Goal: Information Seeking & Learning: Learn about a topic

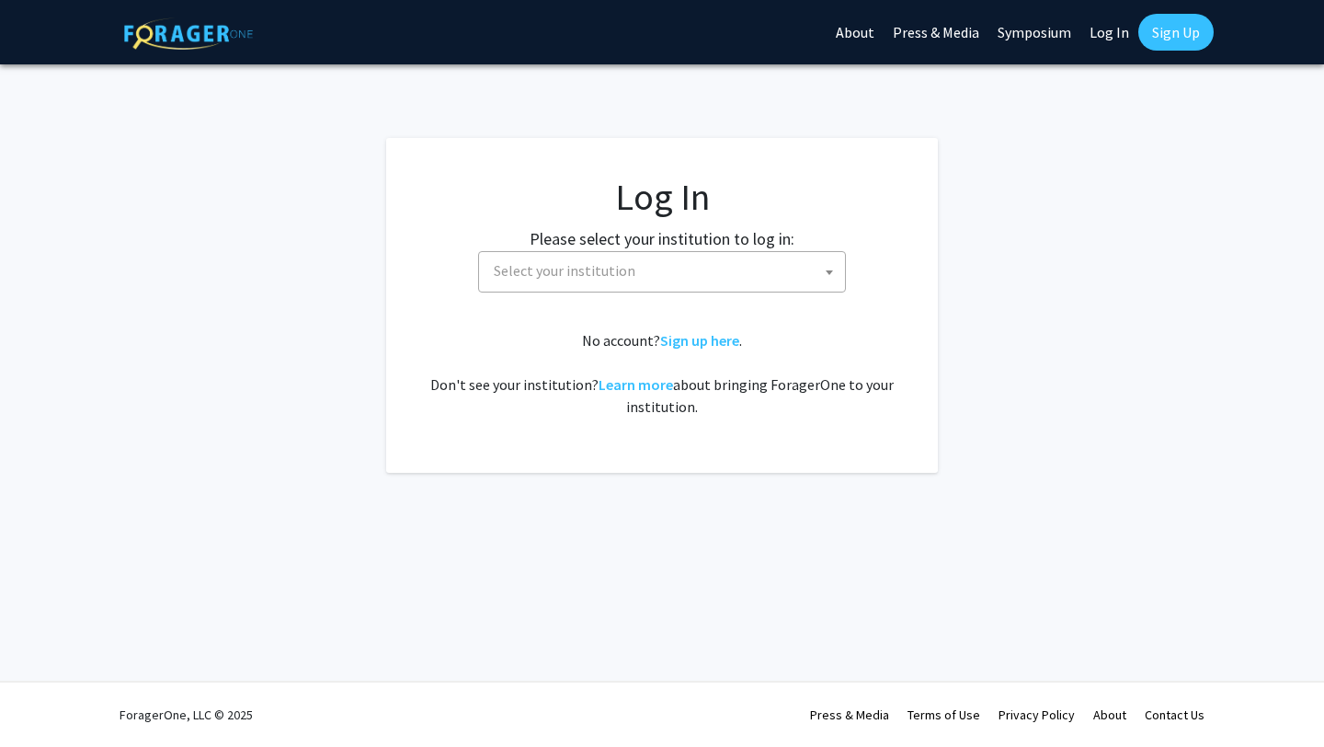
click at [477, 299] on fg-card-body "Log In Please select your institution to log in: Baylor University Brandeis Uni…" at bounding box center [662, 305] width 478 height 261
click at [499, 260] on span "Select your institution" at bounding box center [666, 271] width 359 height 38
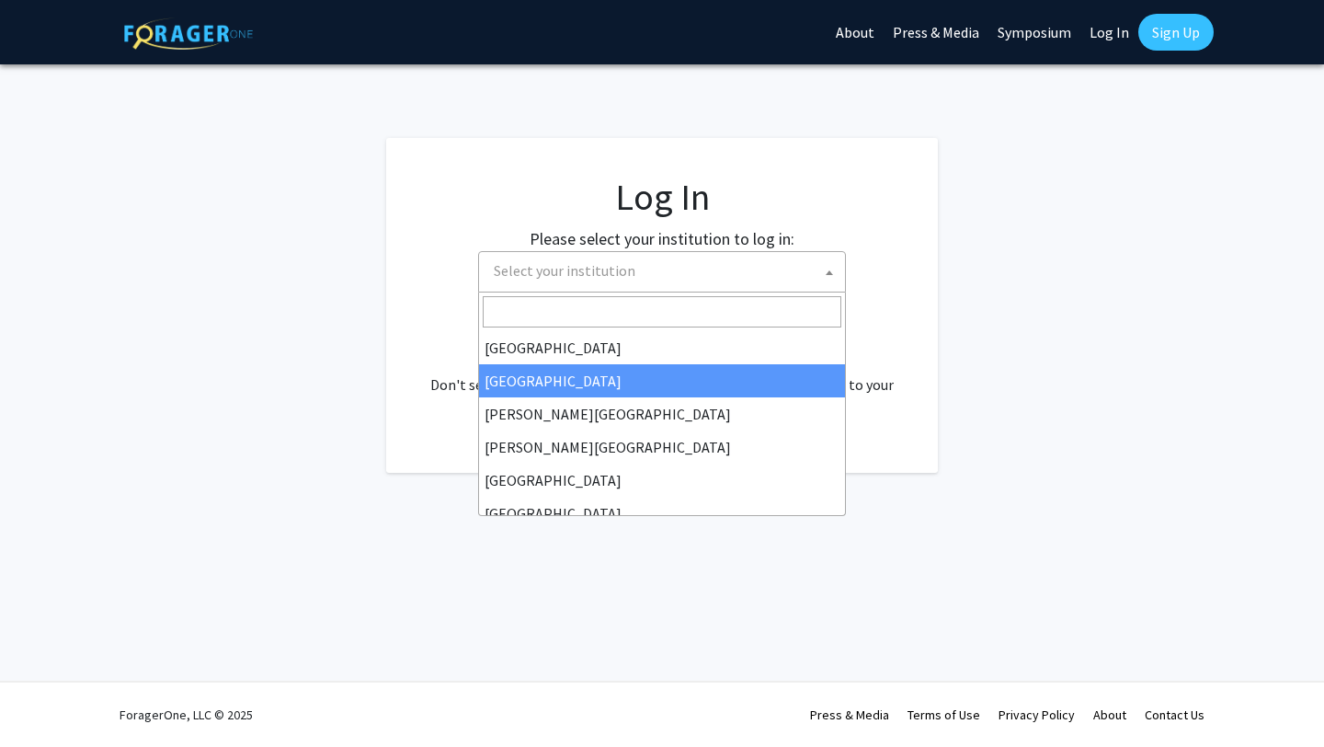
select select "10"
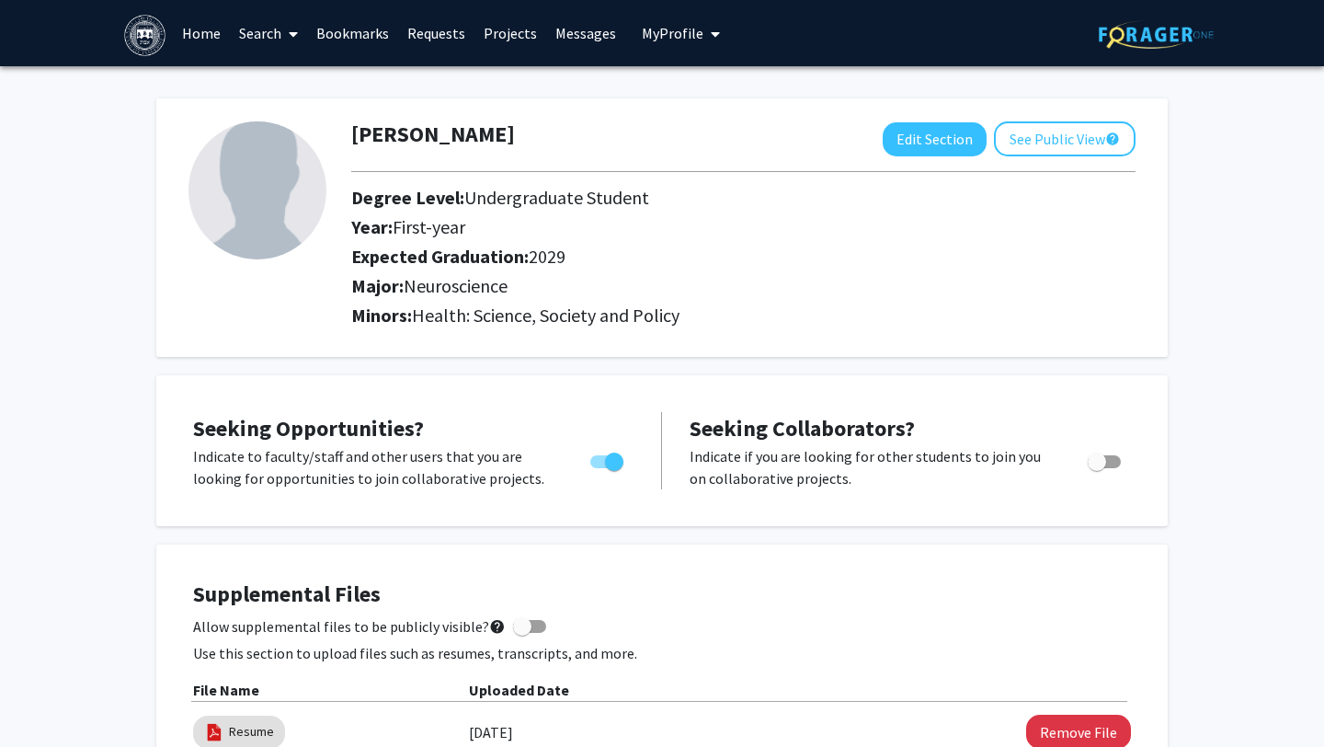
click at [253, 29] on link "Search" at bounding box center [268, 33] width 77 height 64
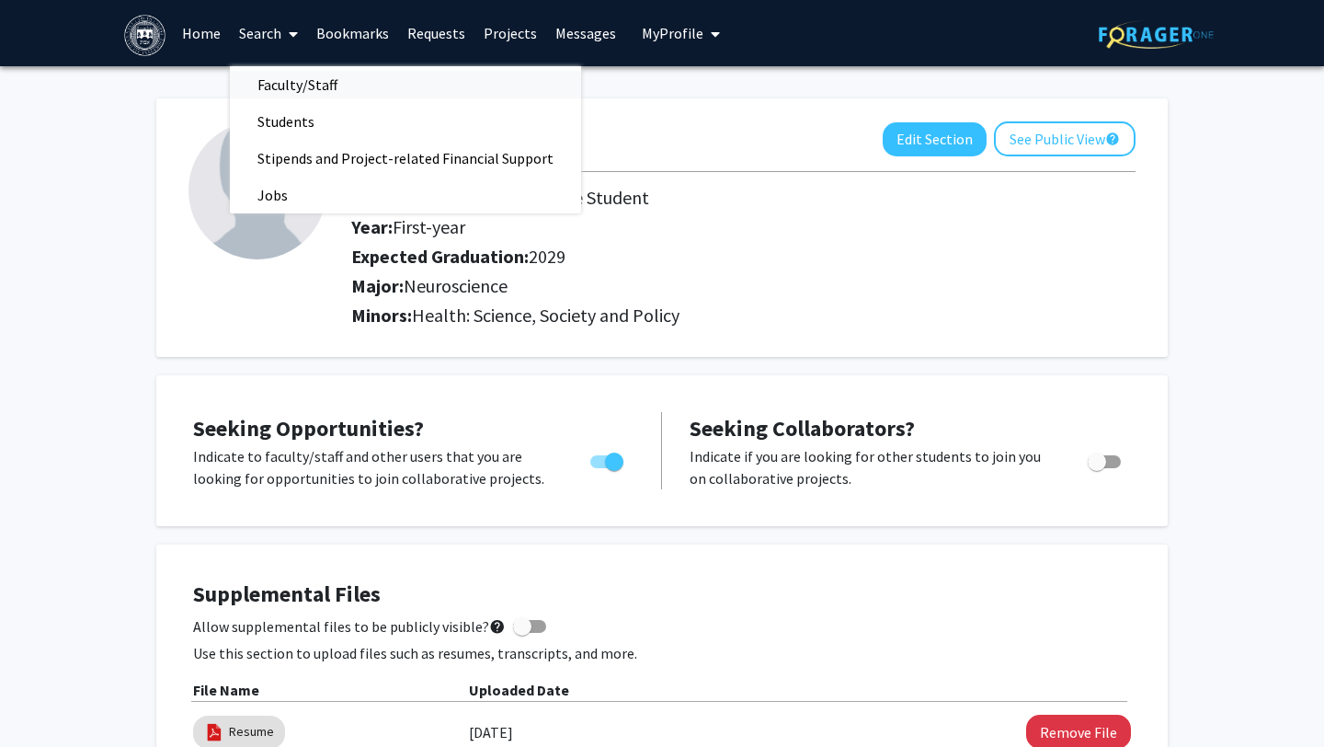
click at [286, 84] on span "Faculty/Staff" at bounding box center [297, 84] width 135 height 37
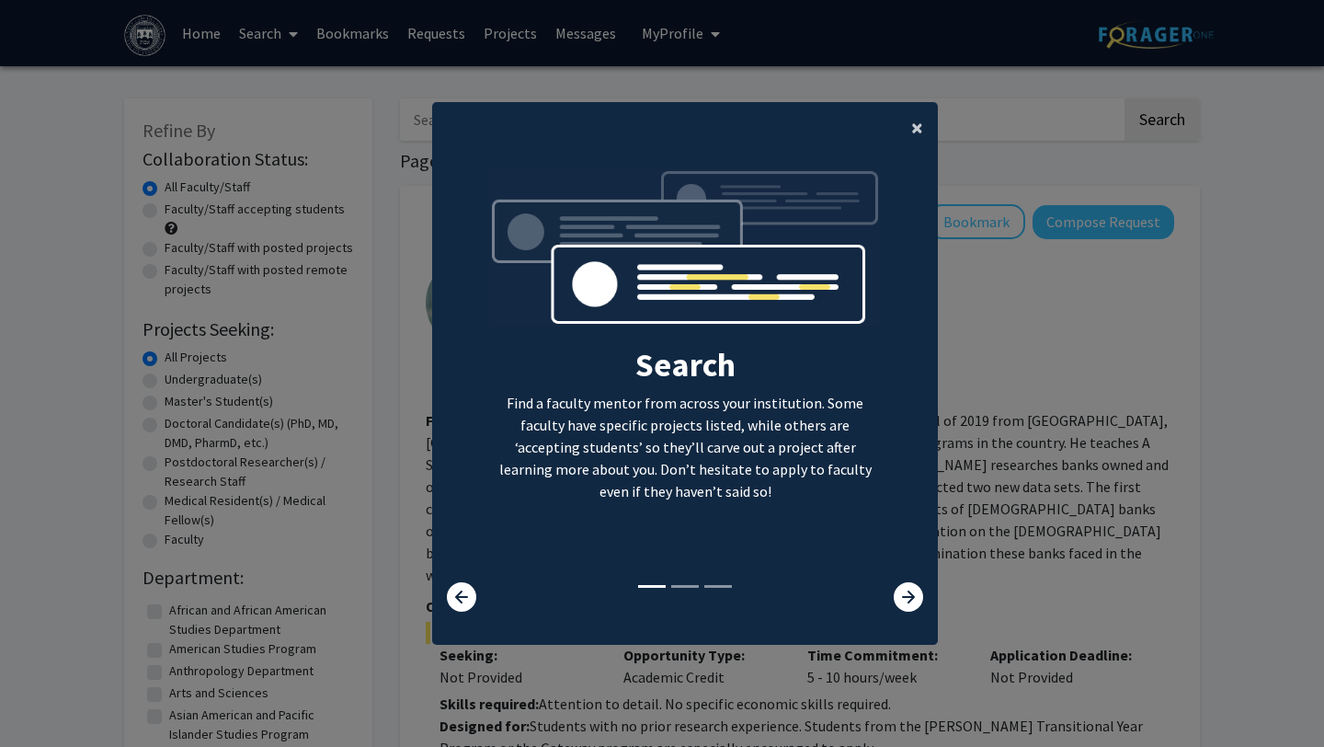
click at [912, 122] on span "×" at bounding box center [917, 127] width 12 height 29
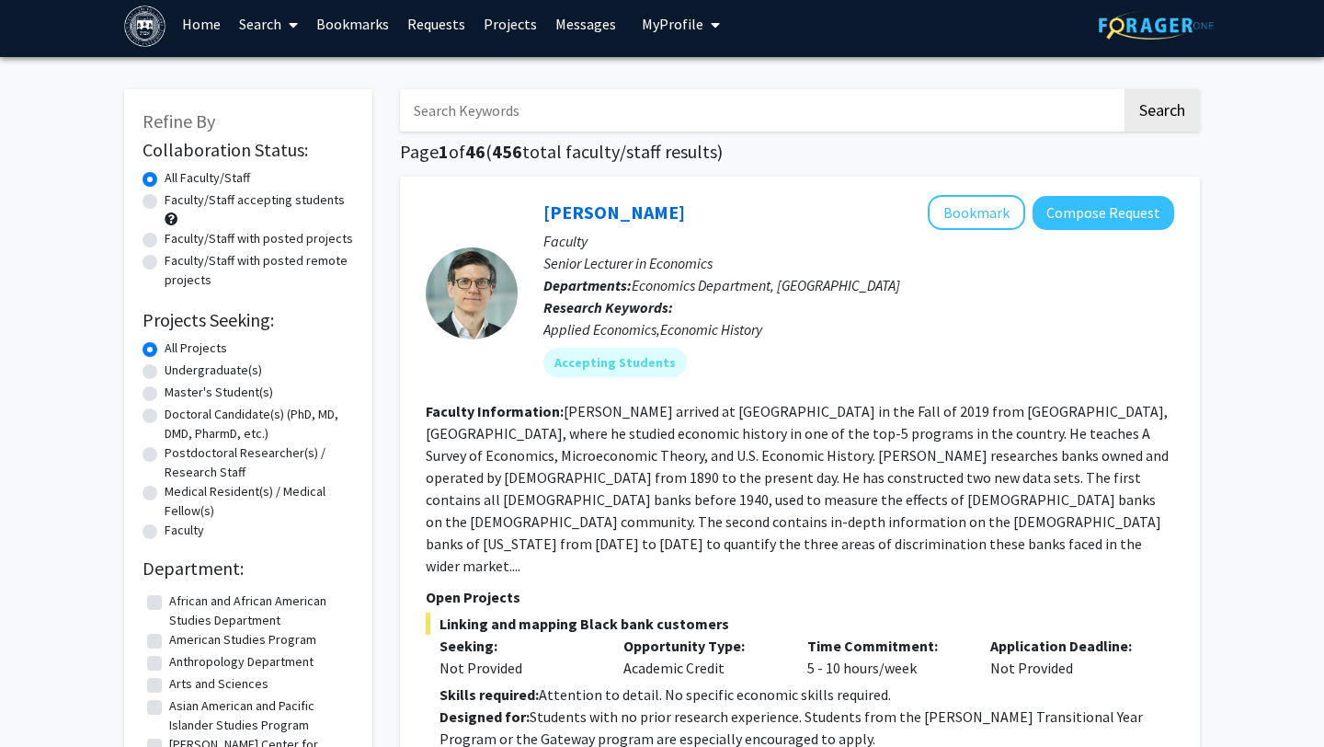
scroll to position [12, 0]
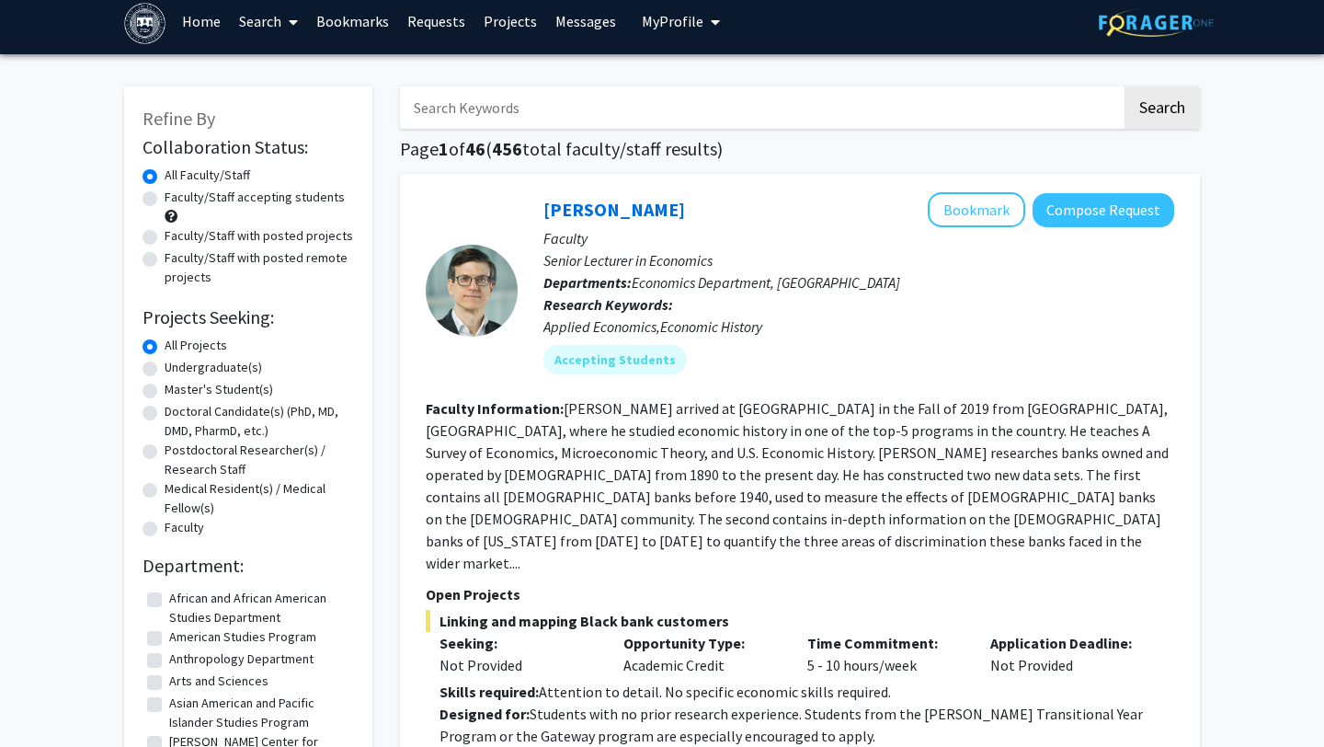
click at [223, 364] on label "Undergraduate(s)" at bounding box center [213, 367] width 97 height 19
click at [177, 364] on input "Undergraduate(s)" at bounding box center [171, 364] width 12 height 12
radio input "true"
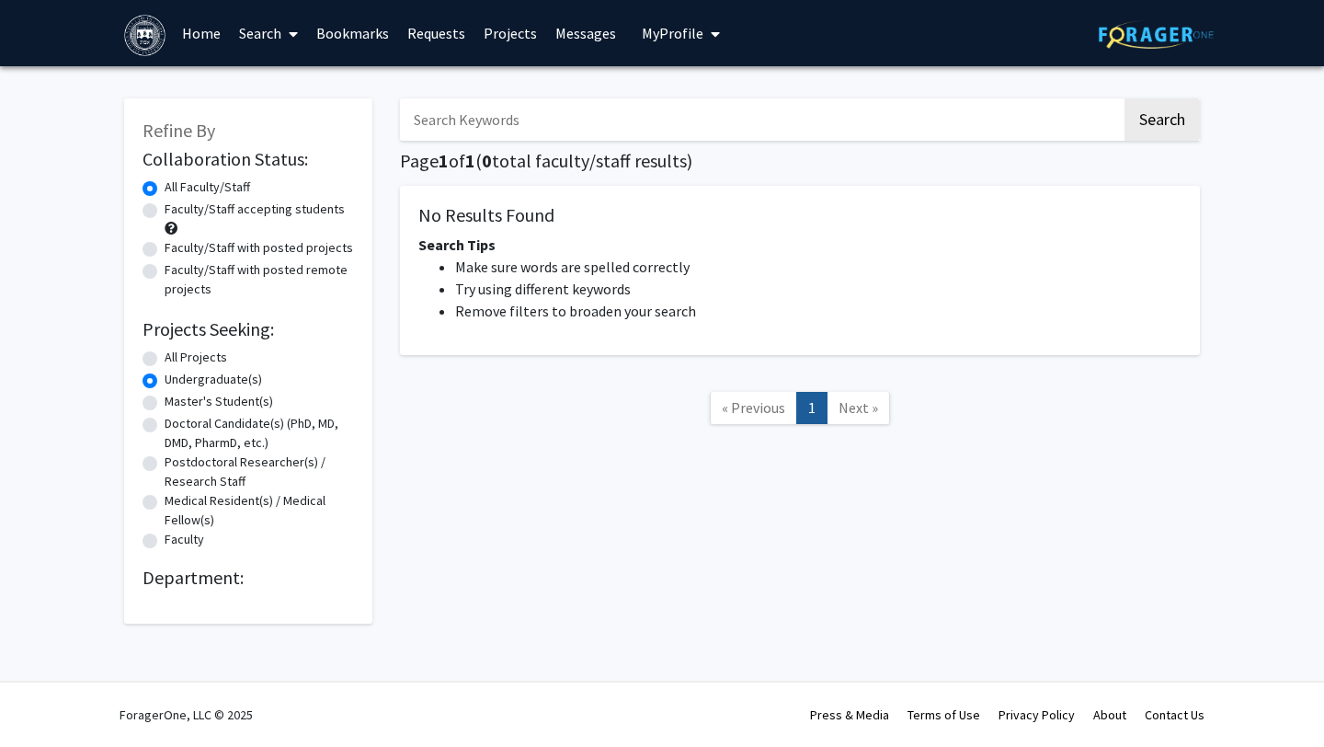
click at [203, 354] on label "All Projects" at bounding box center [196, 357] width 63 height 19
click at [177, 354] on input "All Projects" at bounding box center [171, 354] width 12 height 12
radio input "true"
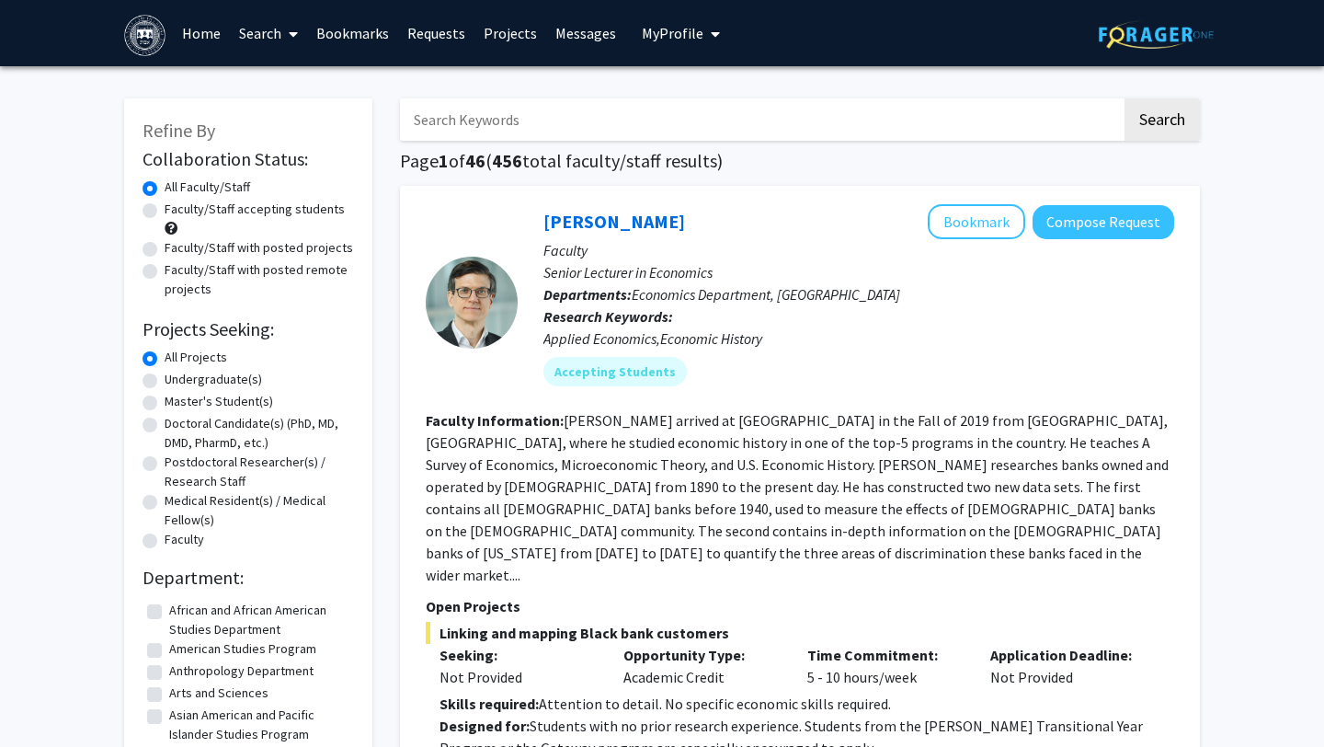
click at [580, 120] on input "Search Keywords" at bounding box center [761, 119] width 722 height 42
click at [1125, 98] on button "Search" at bounding box center [1162, 119] width 75 height 42
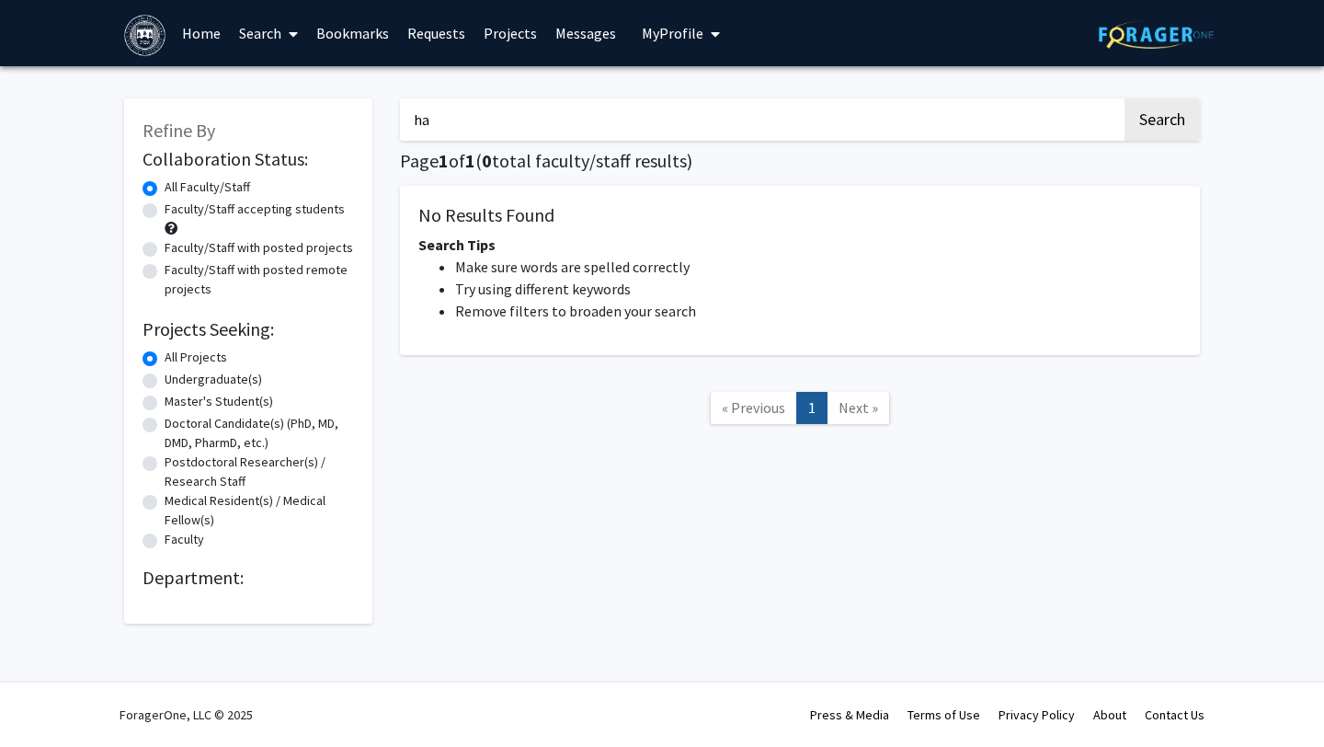
type input "h"
type input "gutsell"
click at [1125, 98] on button "Search" at bounding box center [1162, 119] width 75 height 42
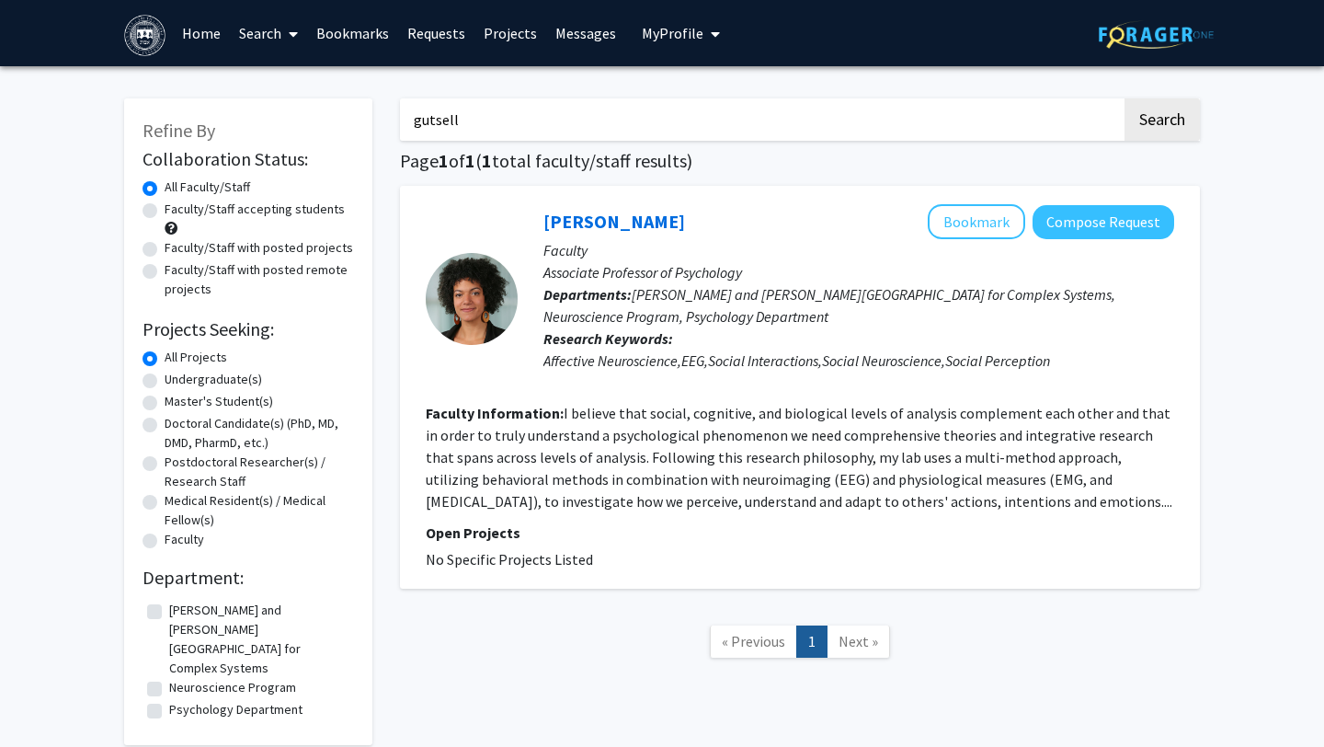
drag, startPoint x: 464, startPoint y: 121, endPoint x: 356, endPoint y: 120, distance: 107.6
click at [357, 120] on div "Refine By Collaboration Status: Collaboration Status All Faculty/Staff Collabor…" at bounding box center [662, 412] width 1104 height 665
type input "[PERSON_NAME]"
click at [1125, 98] on button "Search" at bounding box center [1162, 119] width 75 height 42
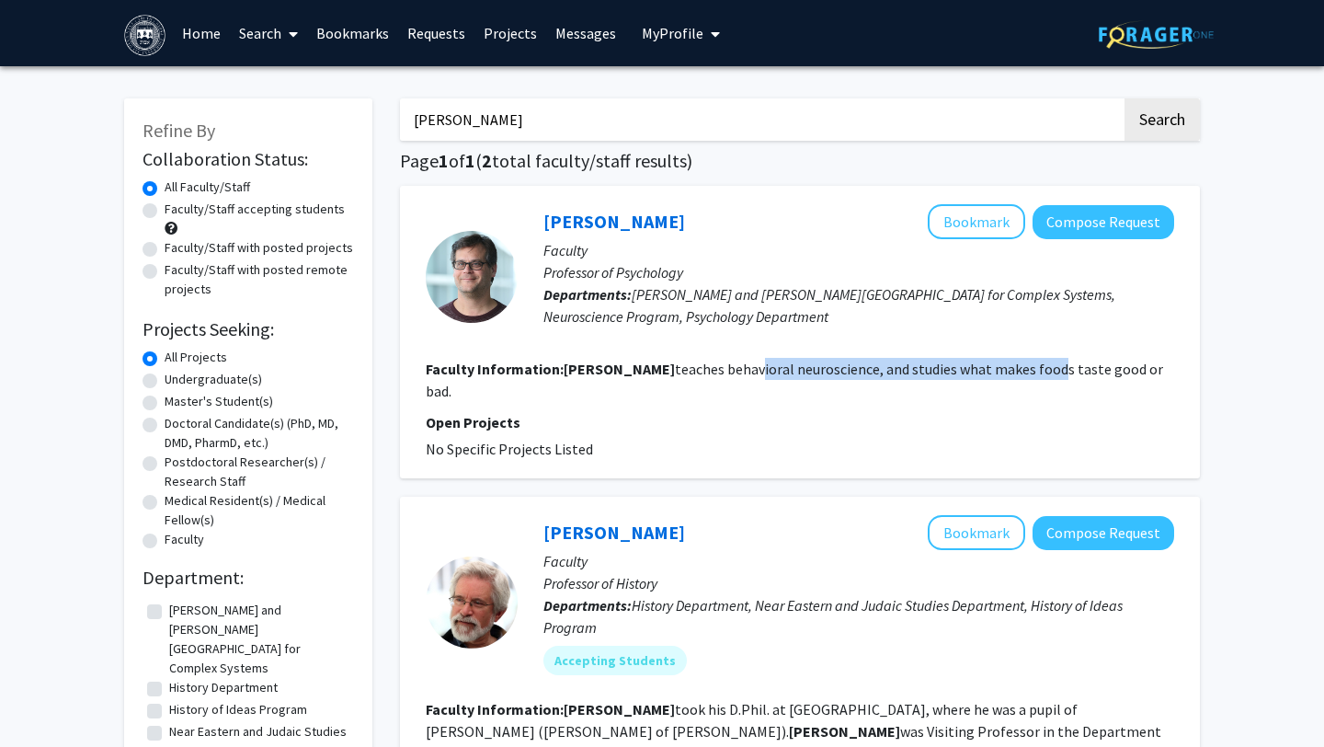
drag, startPoint x: 673, startPoint y: 363, endPoint x: 972, endPoint y: 375, distance: 299.2
click at [974, 376] on fg-read-more "[PERSON_NAME] teaches behavioral neuroscience, and studies what makes foods tas…" at bounding box center [795, 380] width 738 height 40
click at [972, 375] on fg-read-more "[PERSON_NAME] teaches behavioral neuroscience, and studies what makes foods tas…" at bounding box center [795, 380] width 738 height 40
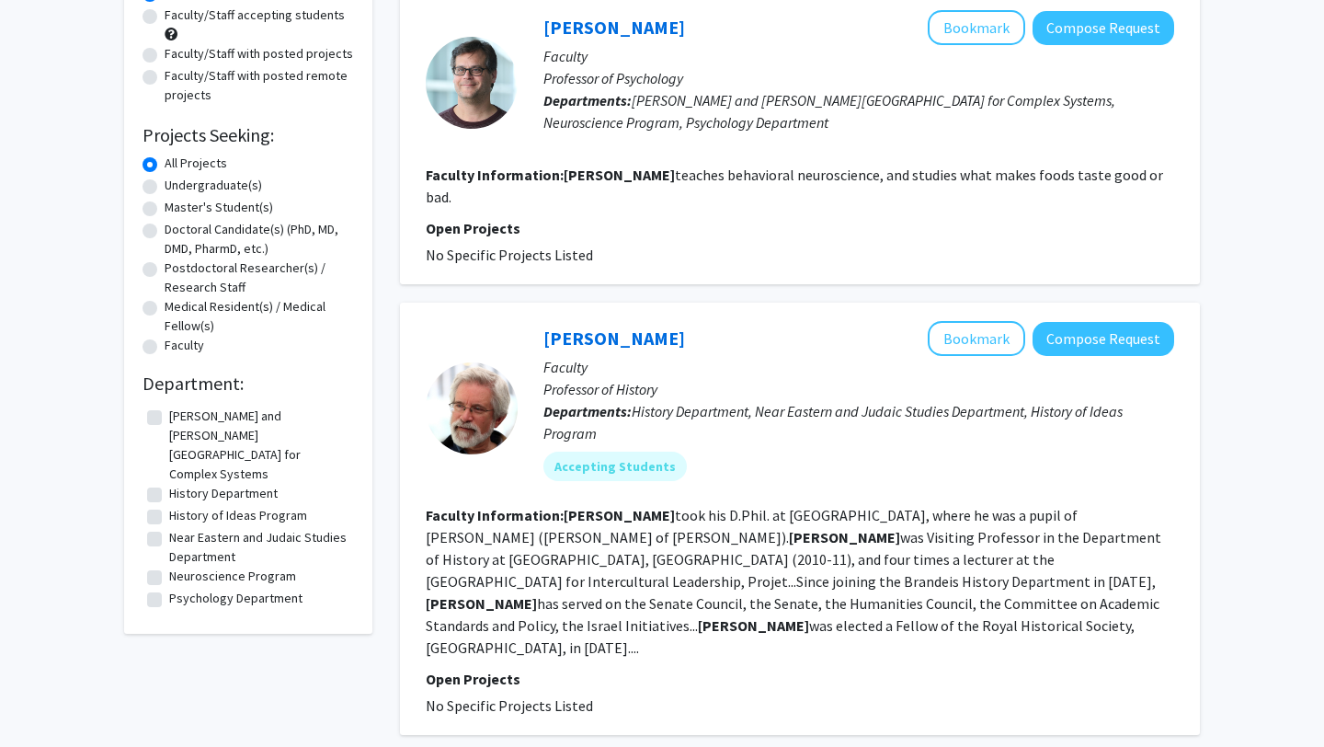
scroll to position [199, 0]
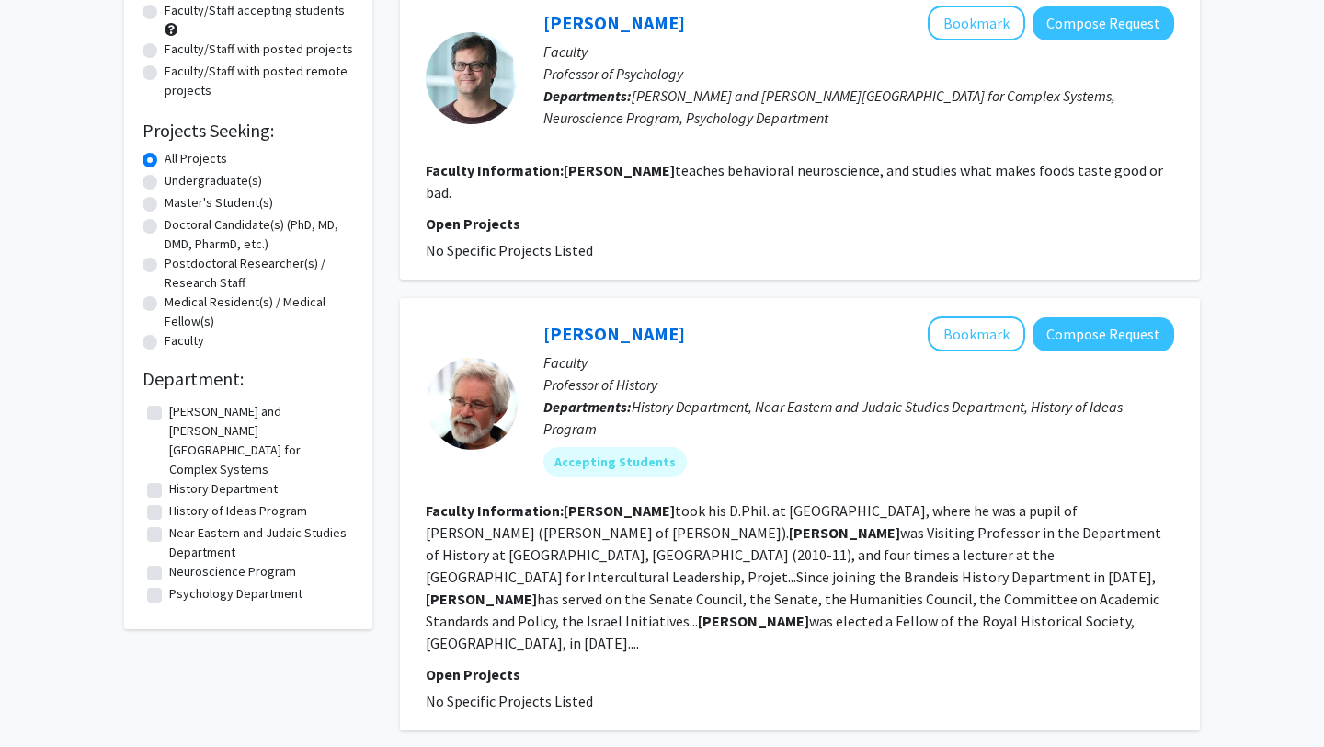
click at [169, 584] on label "Psychology Department" at bounding box center [235, 593] width 133 height 19
click at [169, 584] on input "Psychology Department" at bounding box center [175, 590] width 12 height 12
checkbox input "true"
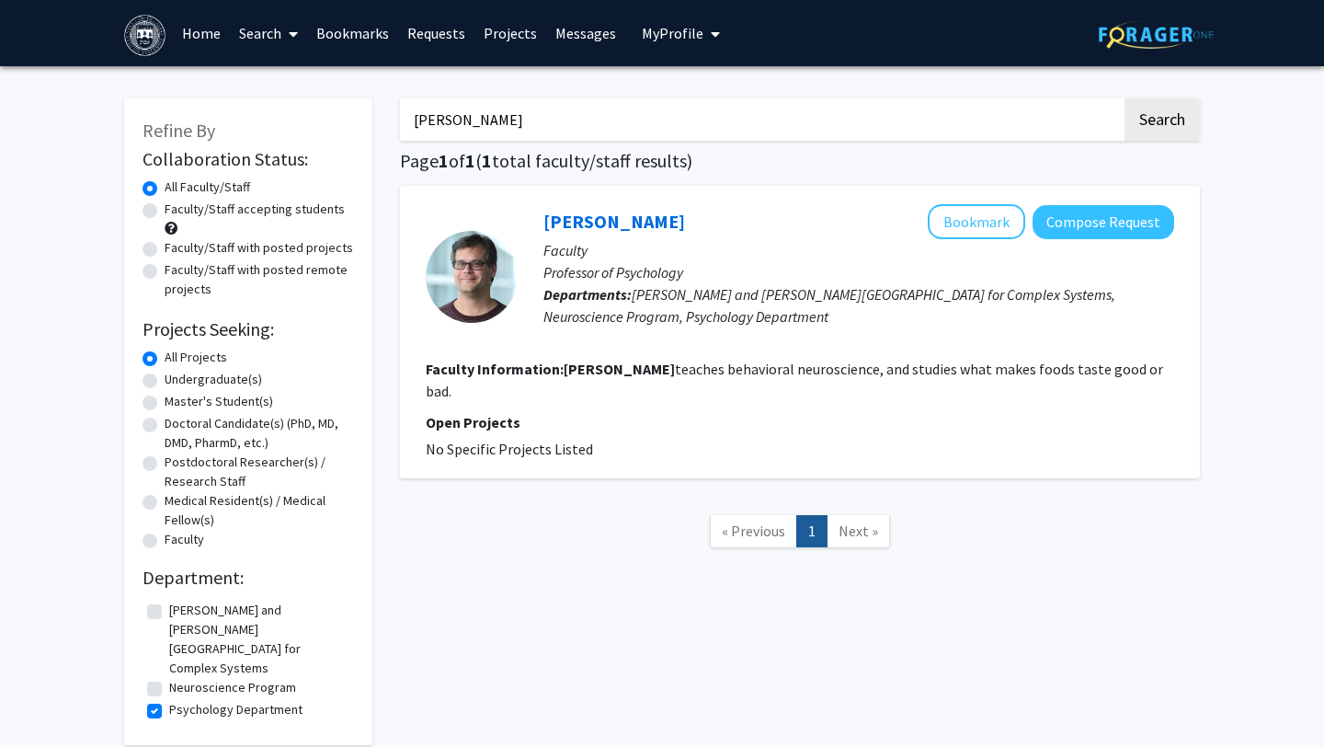
click at [169, 678] on label "Neuroscience Program" at bounding box center [232, 687] width 127 height 19
click at [169, 678] on input "Neuroscience Program" at bounding box center [175, 684] width 12 height 12
checkbox input "true"
click at [169, 609] on label "[PERSON_NAME] and [PERSON_NAME][GEOGRAPHIC_DATA] for Complex Systems" at bounding box center [259, 639] width 180 height 77
click at [169, 609] on input "[PERSON_NAME] and [PERSON_NAME][GEOGRAPHIC_DATA] for Complex Systems" at bounding box center [175, 607] width 12 height 12
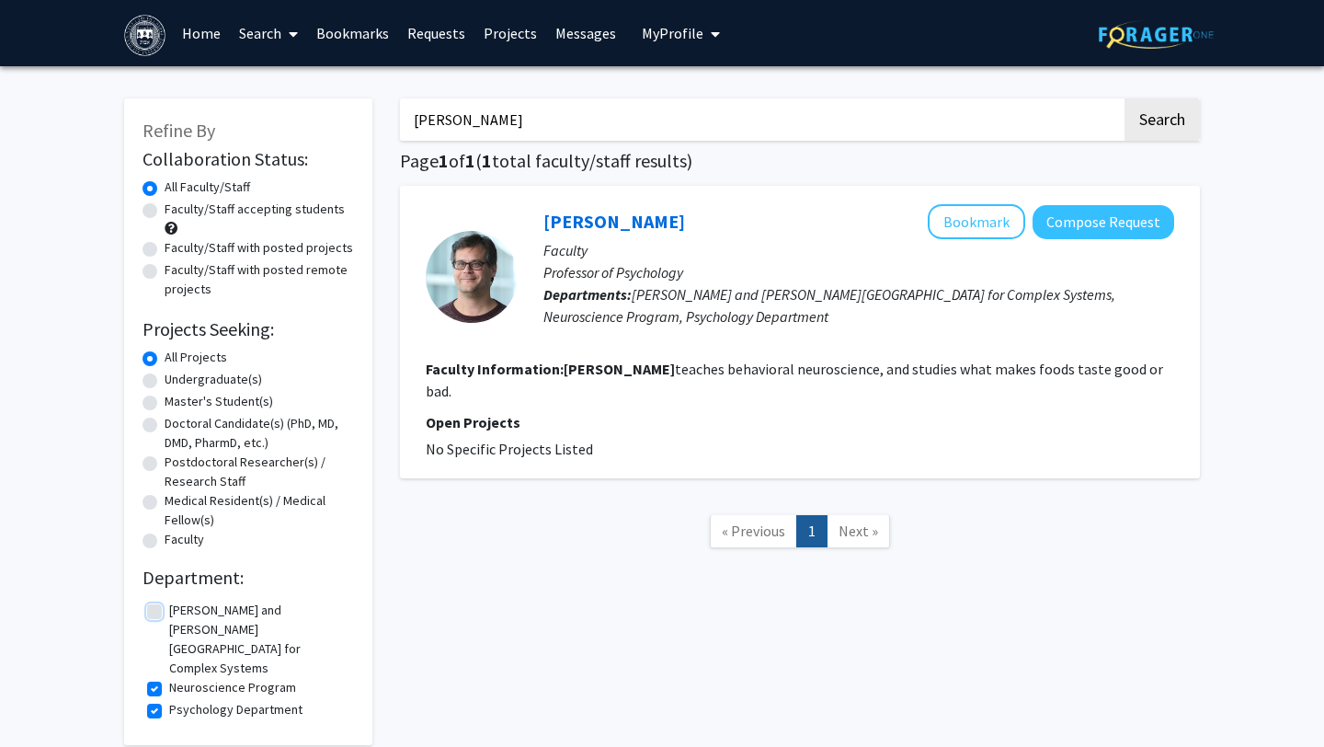
checkbox input "true"
drag, startPoint x: 921, startPoint y: 122, endPoint x: 700, endPoint y: 122, distance: 220.7
click at [707, 122] on input "[PERSON_NAME]" at bounding box center [761, 119] width 722 height 42
type input "k"
click at [1125, 98] on button "Search" at bounding box center [1162, 119] width 75 height 42
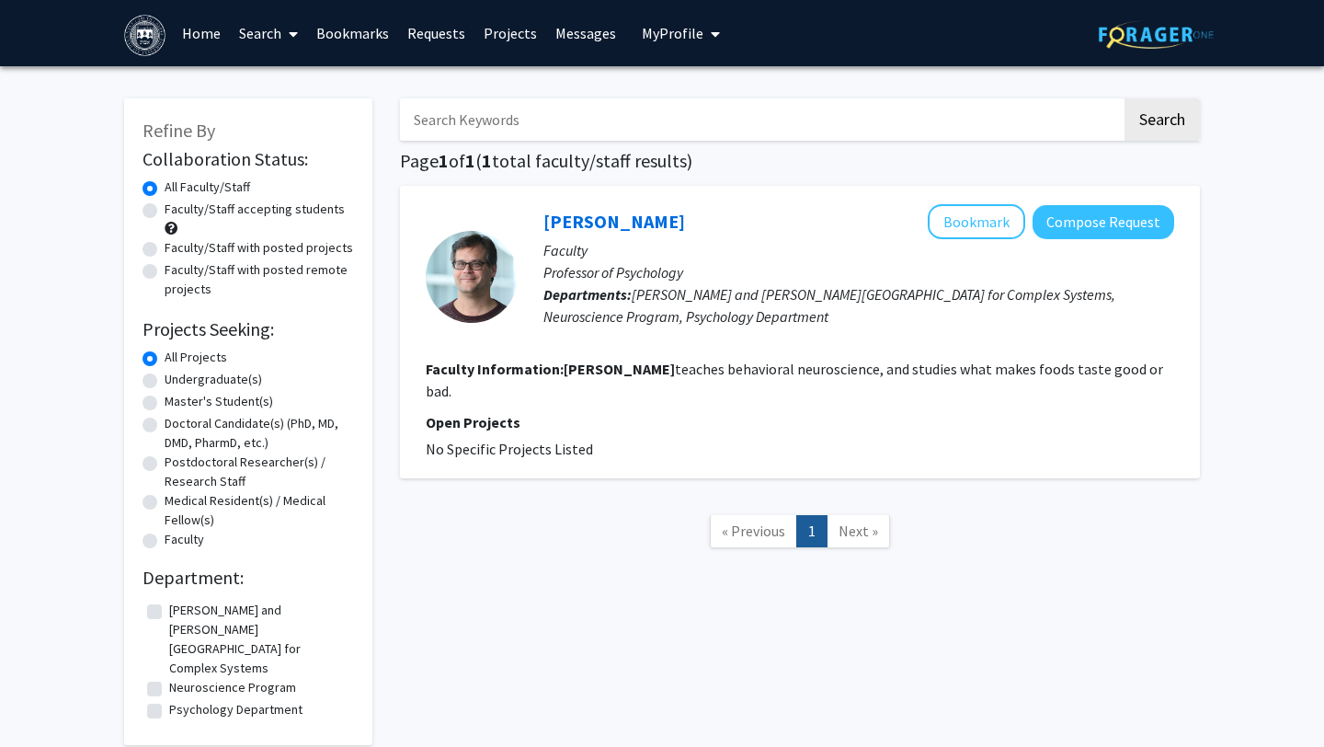
checkbox input "false"
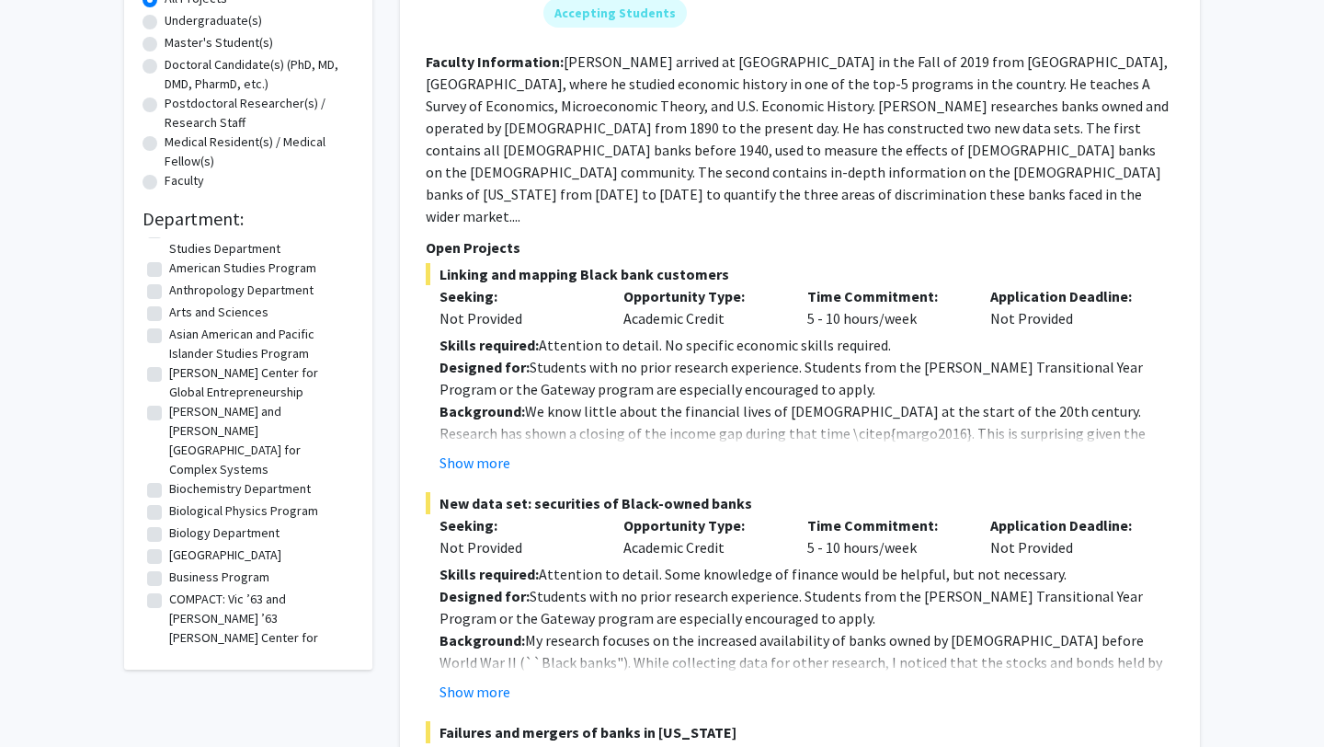
scroll to position [24, 0]
click at [237, 477] on label "Biochemistry Department" at bounding box center [240, 486] width 142 height 19
click at [181, 477] on input "Biochemistry Department" at bounding box center [175, 483] width 12 height 12
checkbox input "true"
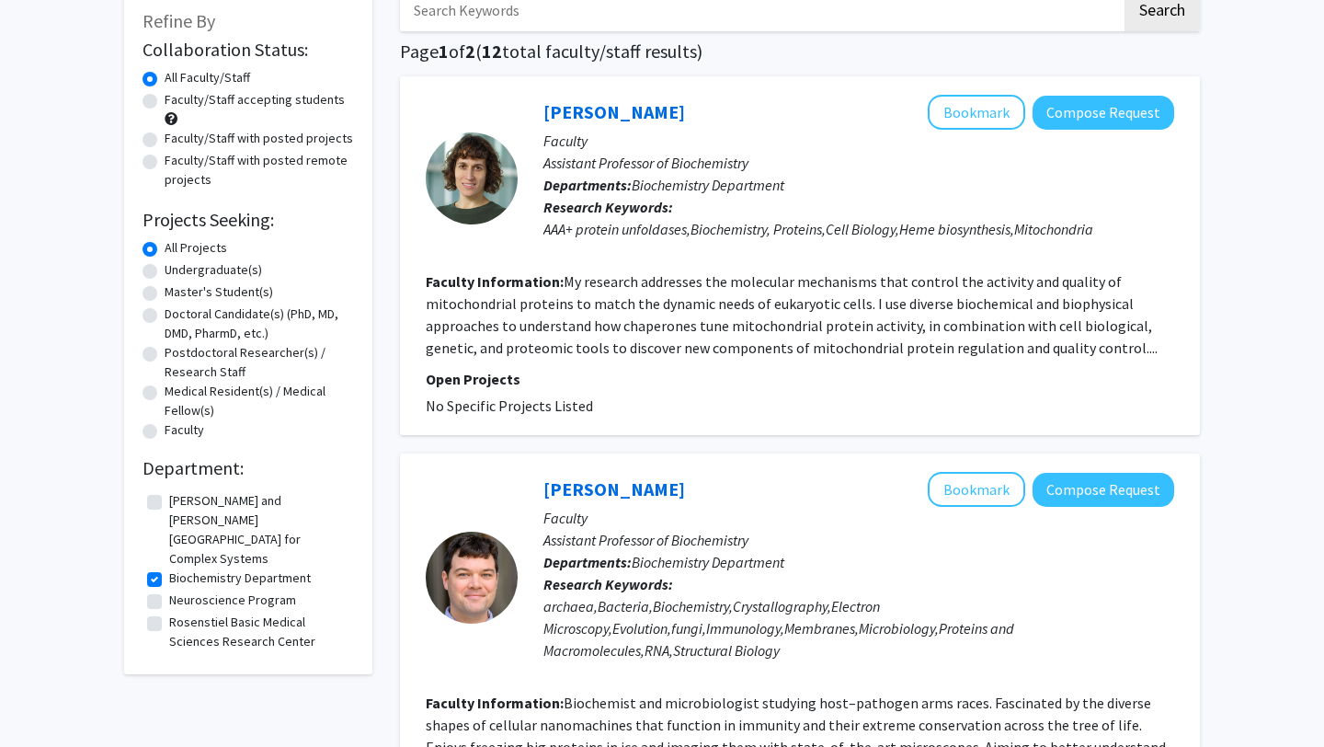
scroll to position [106, 0]
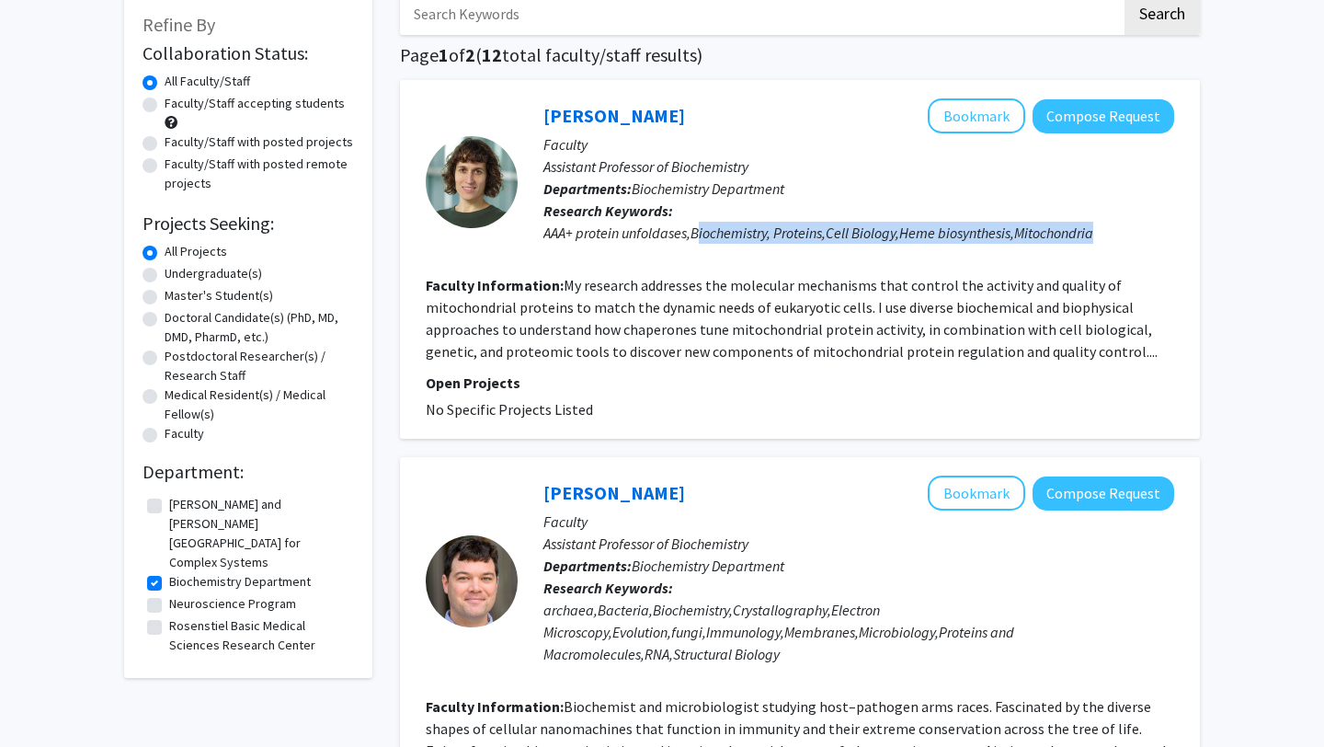
drag, startPoint x: 695, startPoint y: 237, endPoint x: 730, endPoint y: 271, distance: 48.8
click at [730, 271] on fg-search-faculty "[PERSON_NAME] Bookmark Compose Request Faculty Assistant Professor of Biochemis…" at bounding box center [800, 259] width 749 height 322
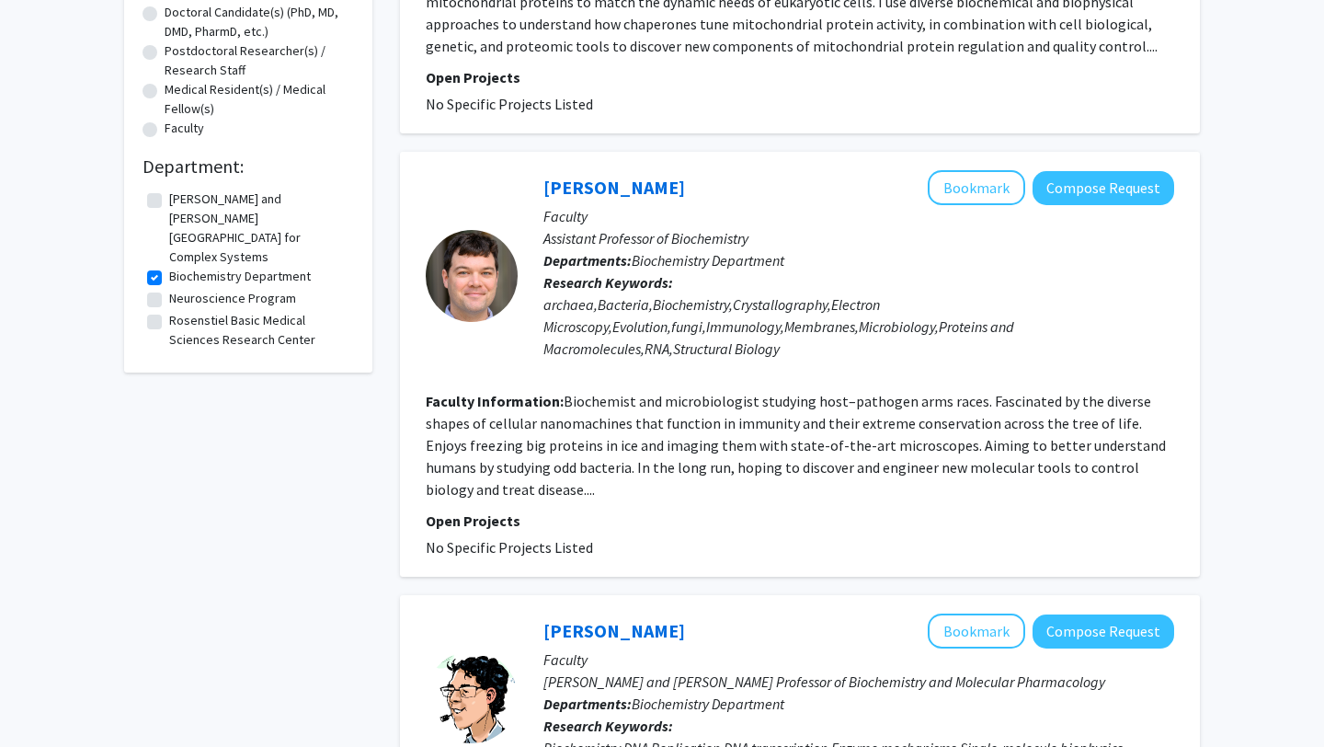
scroll to position [412, 0]
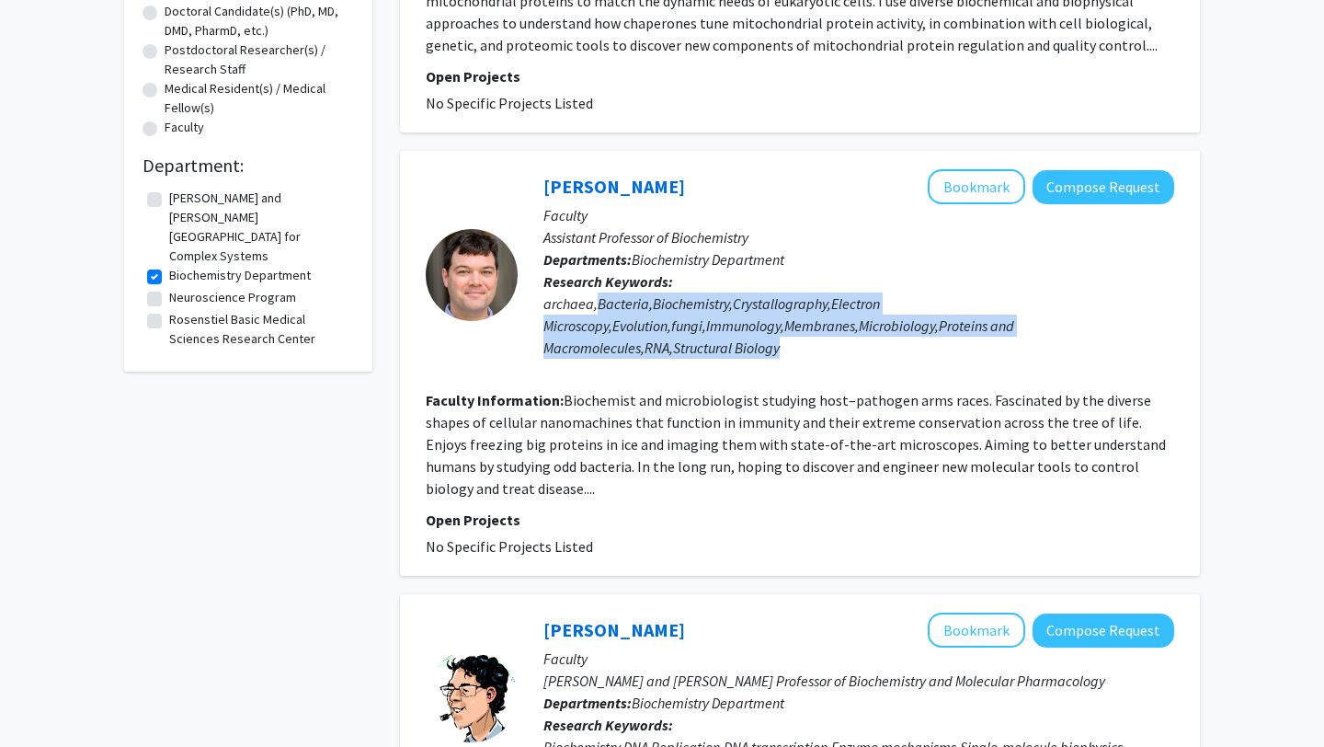
drag, startPoint x: 600, startPoint y: 304, endPoint x: 686, endPoint y: 363, distance: 104.6
click at [686, 363] on div "[PERSON_NAME] Bookmark Compose Request Faculty Assistant Professor of Biochemis…" at bounding box center [846, 274] width 657 height 211
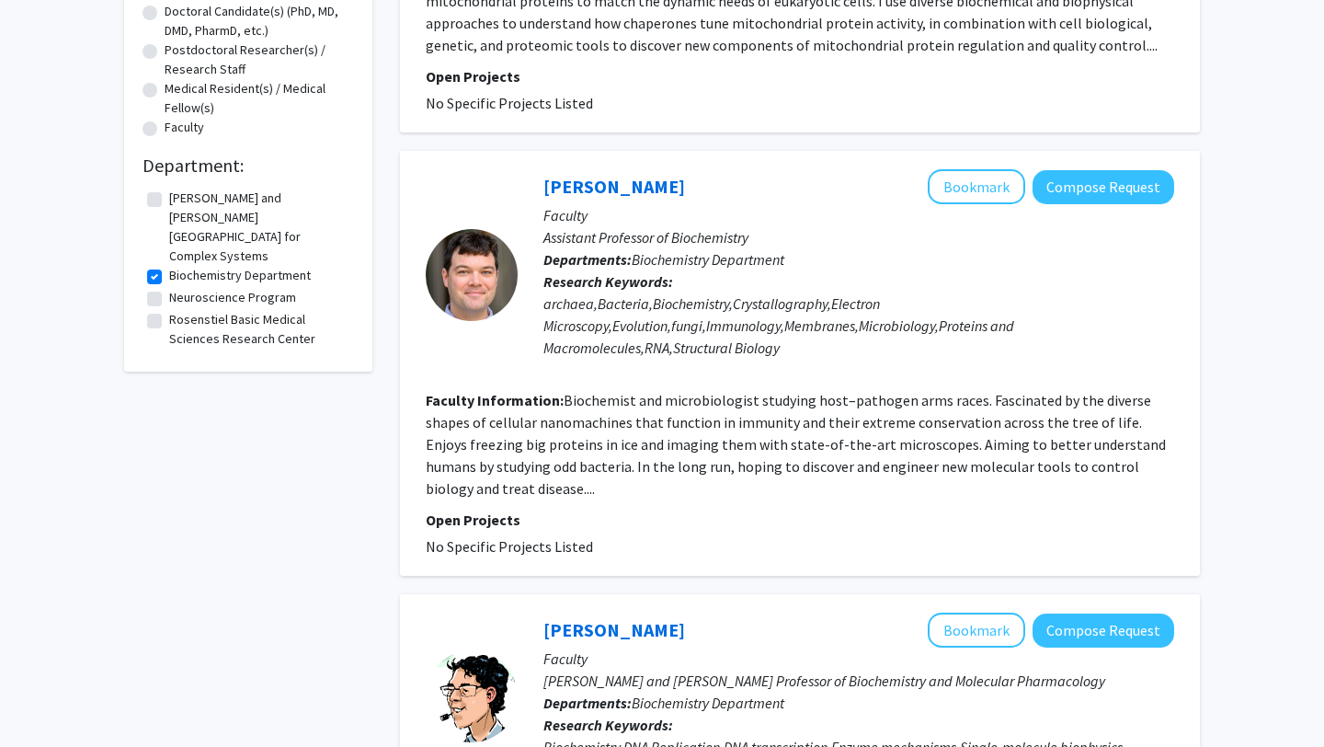
click at [686, 363] on fg-user-badges at bounding box center [859, 362] width 631 height 7
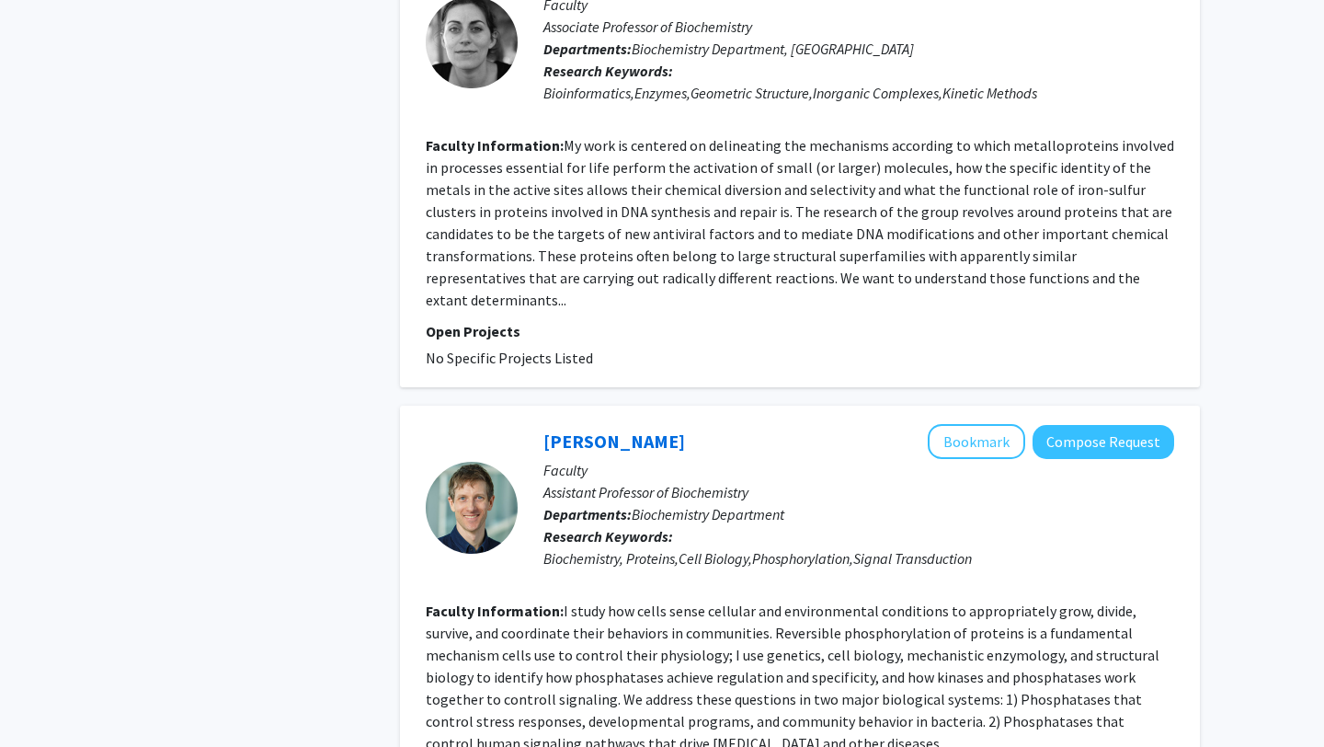
scroll to position [1896, 0]
